Goal: Find contact information: Find contact information

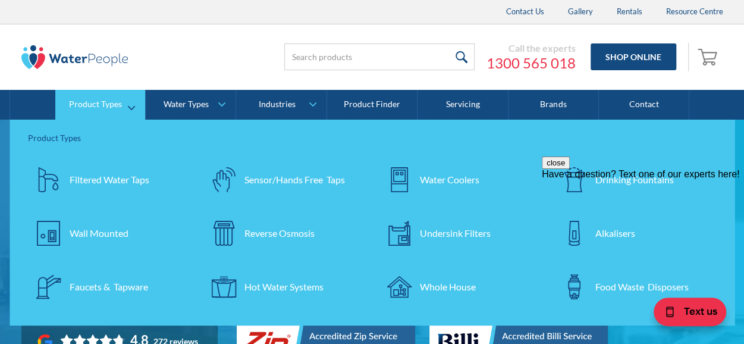
click at [107, 292] on div "Faucets & Tapware" at bounding box center [109, 287] width 79 height 14
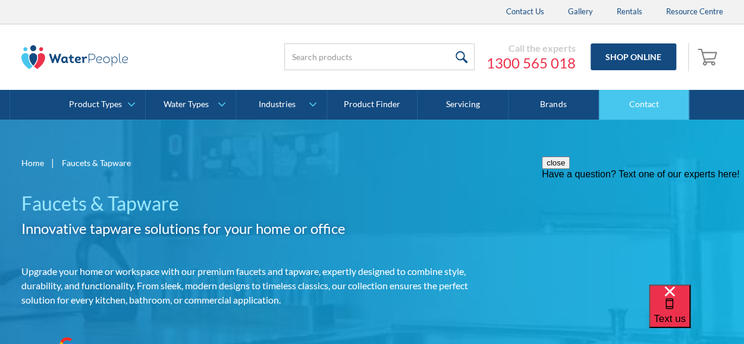
click at [640, 108] on link "Contact" at bounding box center [644, 105] width 90 height 30
